Goal: Task Accomplishment & Management: Manage account settings

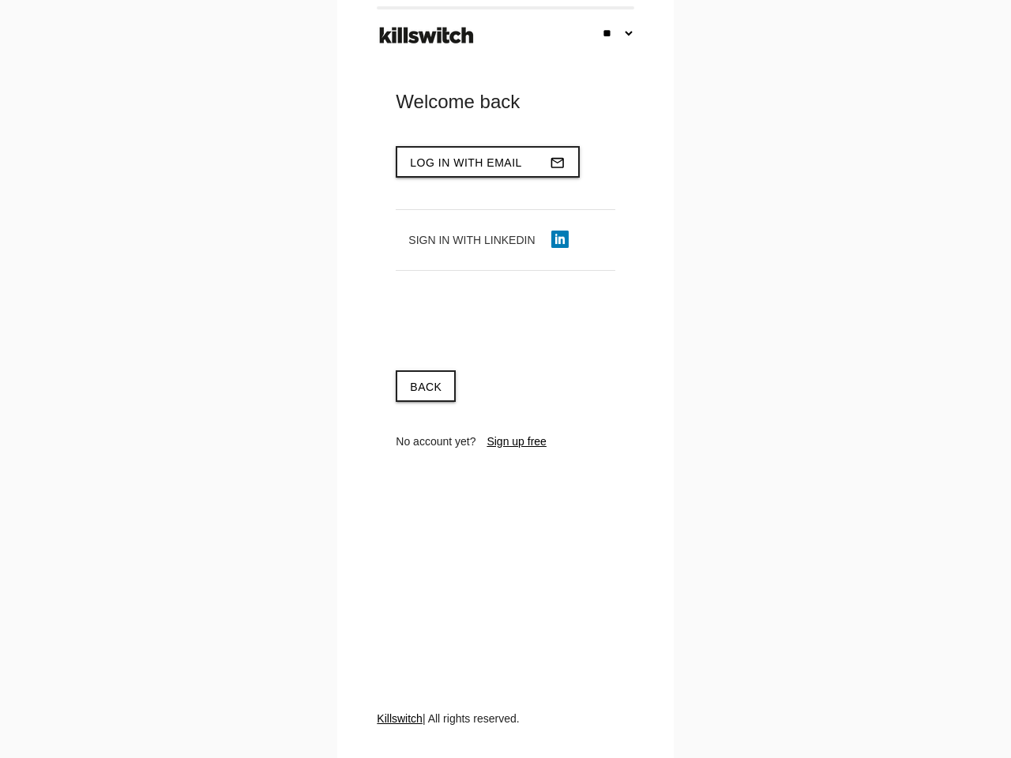
click at [505, 379] on div "Back" at bounding box center [505, 386] width 219 height 32
click at [484, 162] on span "Log in with email" at bounding box center [466, 162] width 112 height 13
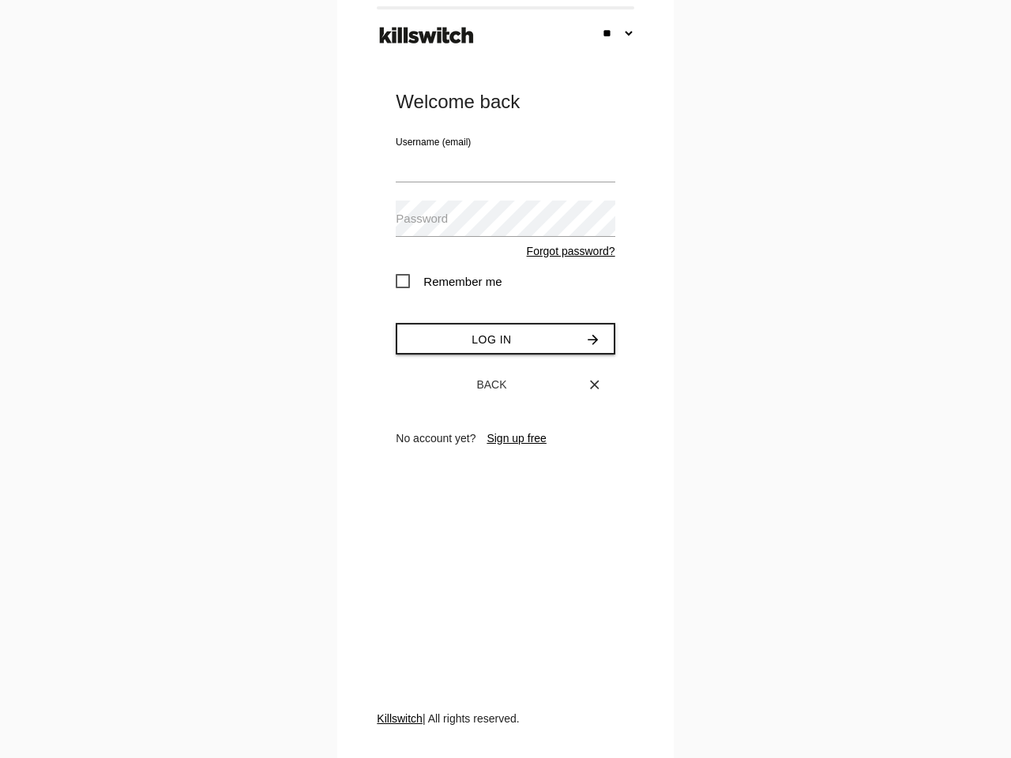
click at [484, 240] on div "Password Forgot password?" at bounding box center [505, 230] width 219 height 59
click at [426, 386] on link "Back close" at bounding box center [505, 384] width 219 height 28
